Goal: Transaction & Acquisition: Book appointment/travel/reservation

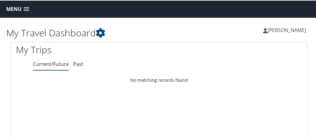
click at [27, 7] on span at bounding box center [27, 9] width 6 height 4
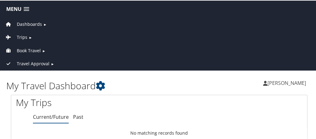
click at [26, 50] on span "Book Travel" at bounding box center [29, 50] width 24 height 7
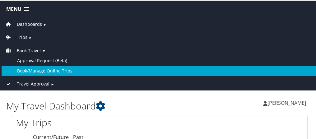
click at [30, 68] on link "Book/Manage Online Trips" at bounding box center [159, 70] width 315 height 10
